Goal: Transaction & Acquisition: Purchase product/service

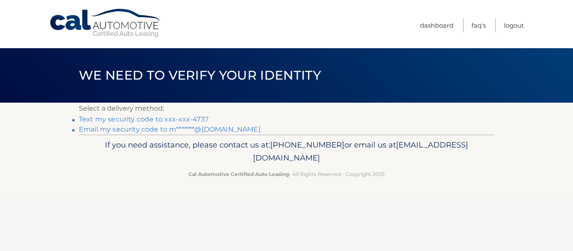
click at [150, 118] on link "Text my security code to xxx-xxx-4737" at bounding box center [144, 119] width 130 height 8
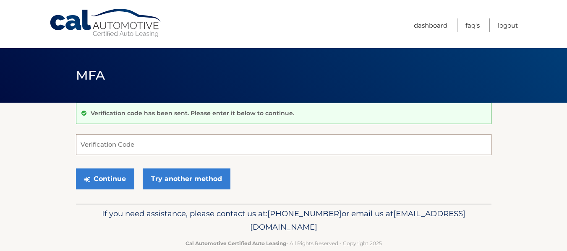
click at [115, 148] on input "Verification Code" at bounding box center [283, 144] width 415 height 21
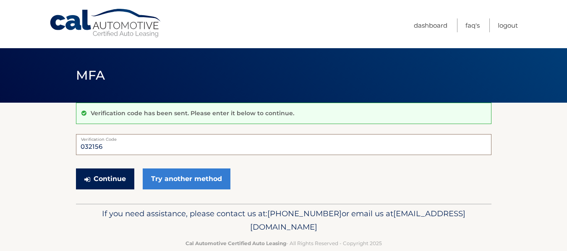
type input "032156"
click at [105, 177] on button "Continue" at bounding box center [105, 179] width 58 height 21
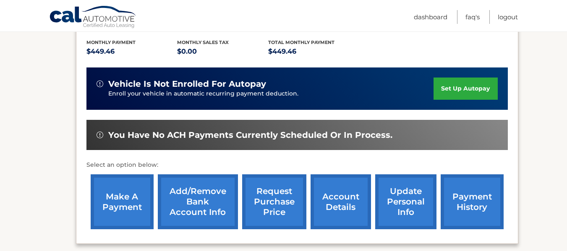
scroll to position [187, 0]
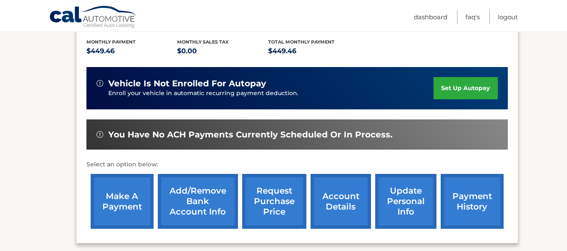
click at [121, 195] on link "make a payment" at bounding box center [122, 201] width 63 height 55
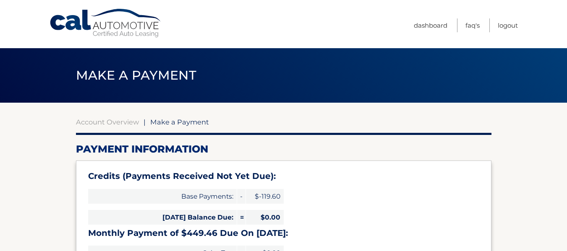
select select "ZDVkMjUxYjItMzMyYi00ZTBhLWEwZDAtZmUyMTUzOTgwYTQx"
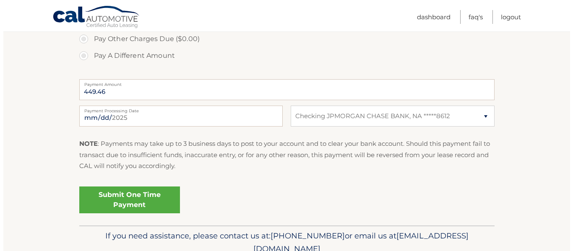
scroll to position [346, 0]
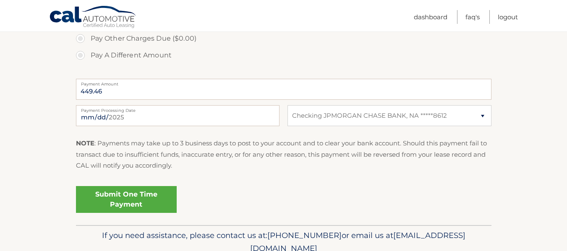
click at [128, 203] on link "Submit One Time Payment" at bounding box center [126, 199] width 101 height 27
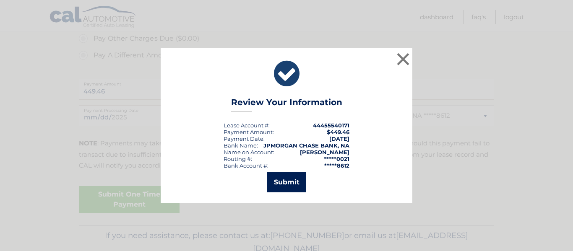
click at [284, 185] on button "Submit" at bounding box center [286, 182] width 39 height 20
